Goal: Task Accomplishment & Management: Manage account settings

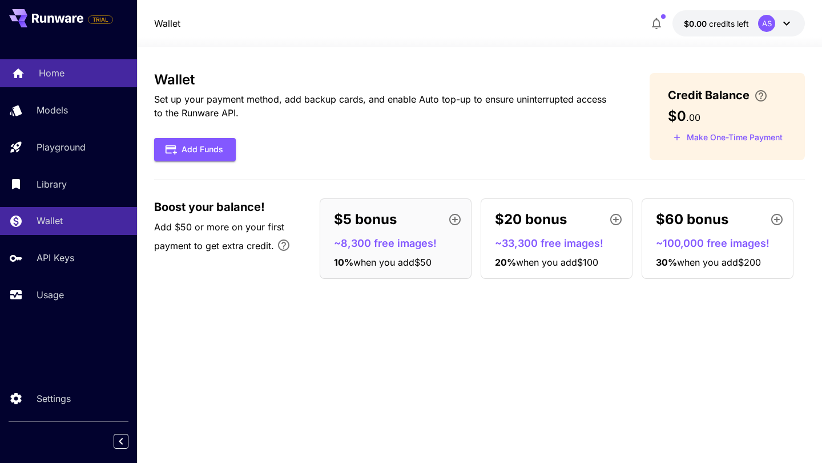
click at [46, 74] on p "Home" at bounding box center [52, 73] width 26 height 14
